Goal: Information Seeking & Learning: Learn about a topic

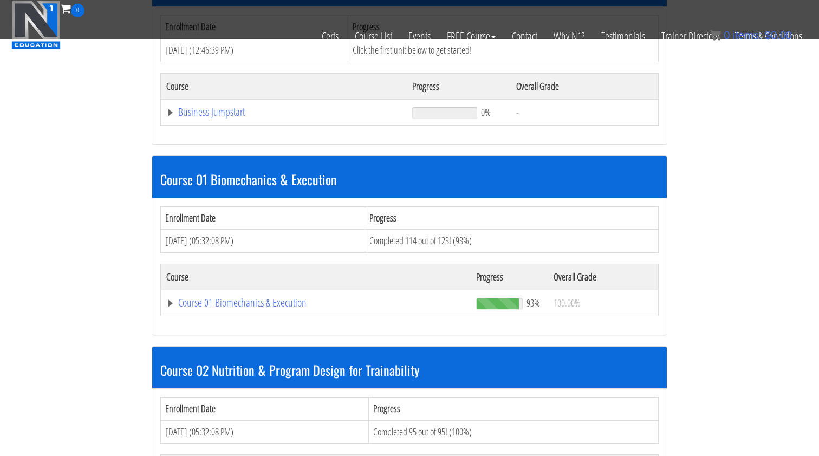
scroll to position [402, 0]
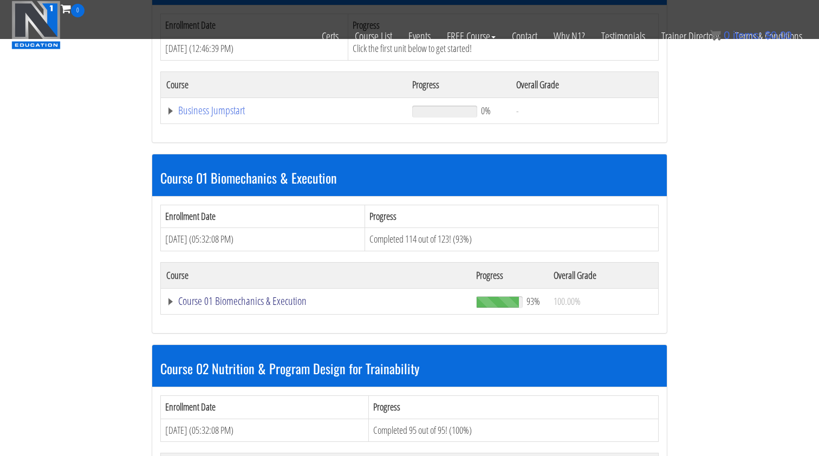
click at [247, 296] on link "Course 01 Biomechanics & Execution" at bounding box center [315, 301] width 299 height 11
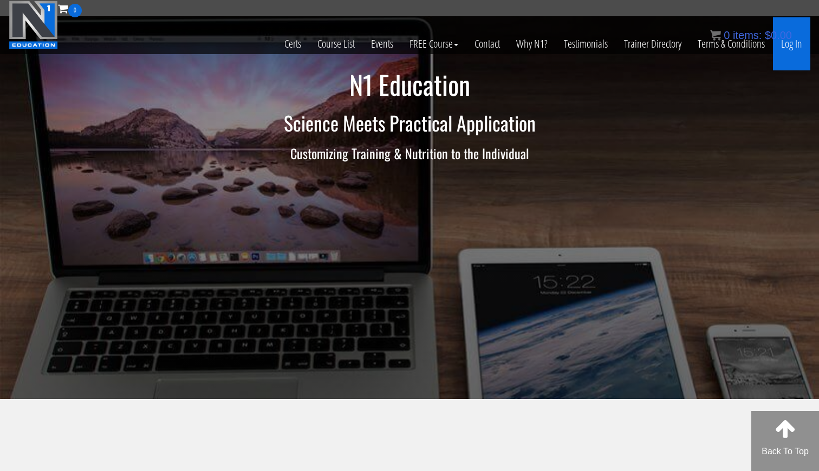
click at [793, 50] on link "Log In" at bounding box center [791, 43] width 37 height 53
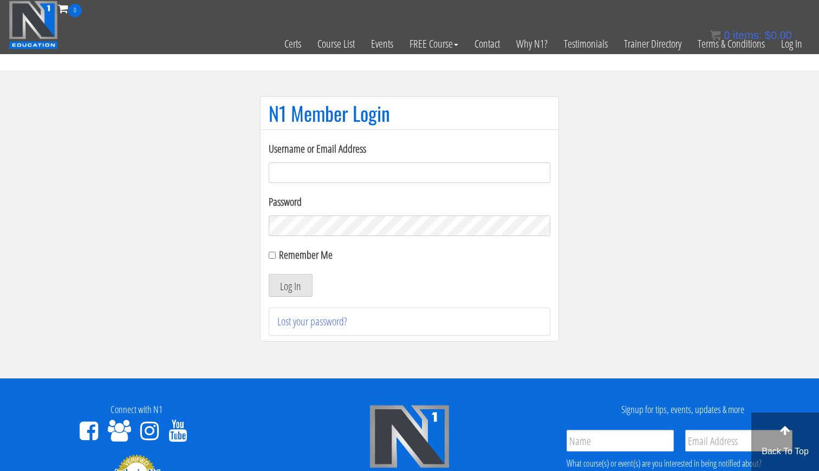
type input "gn01766500@gmail.com"
click at [290, 285] on button "Log In" at bounding box center [291, 285] width 44 height 23
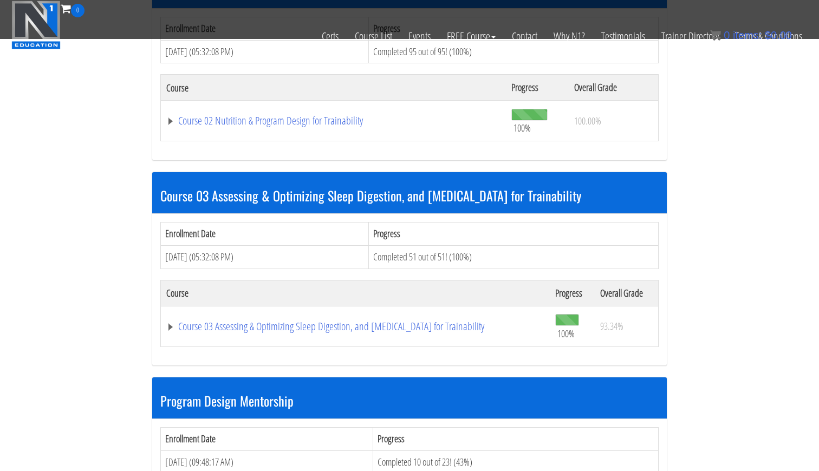
scroll to position [951, 0]
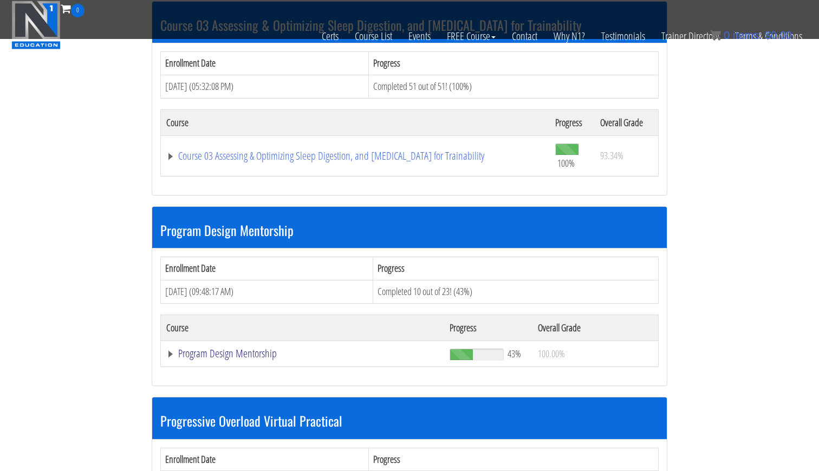
click at [250, 348] on link "Program Design Mentorship" at bounding box center [302, 353] width 272 height 11
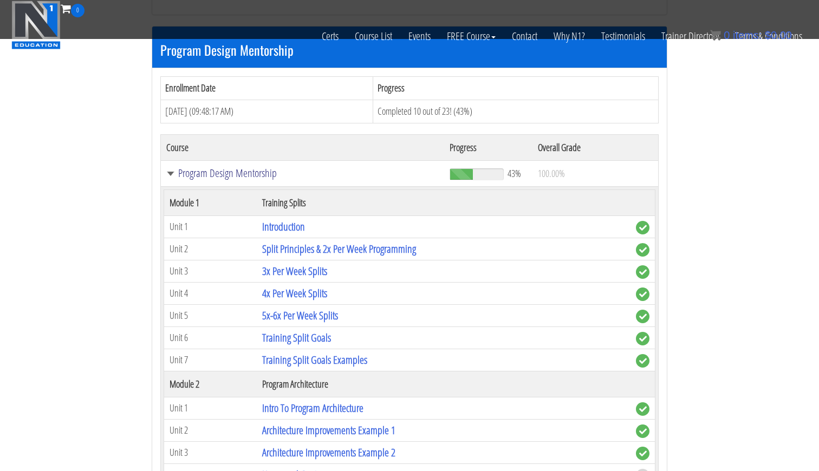
scroll to position [1352, 0]
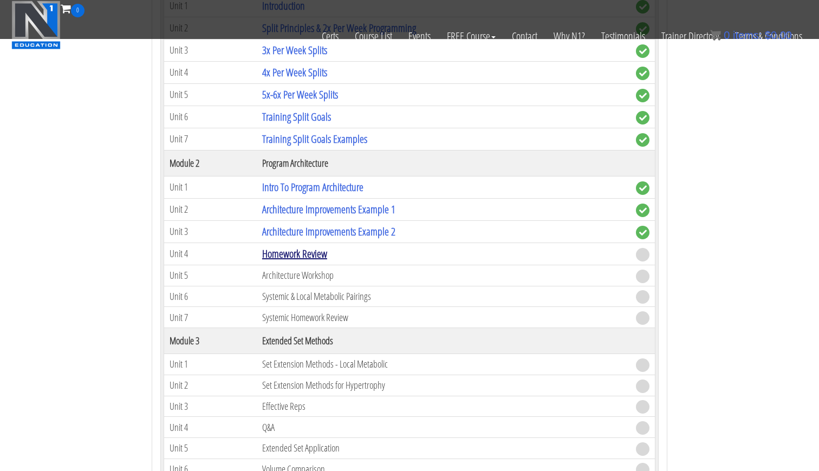
click at [308, 246] on link "Homework Review" at bounding box center [294, 253] width 65 height 15
